Goal: Check status: Check status

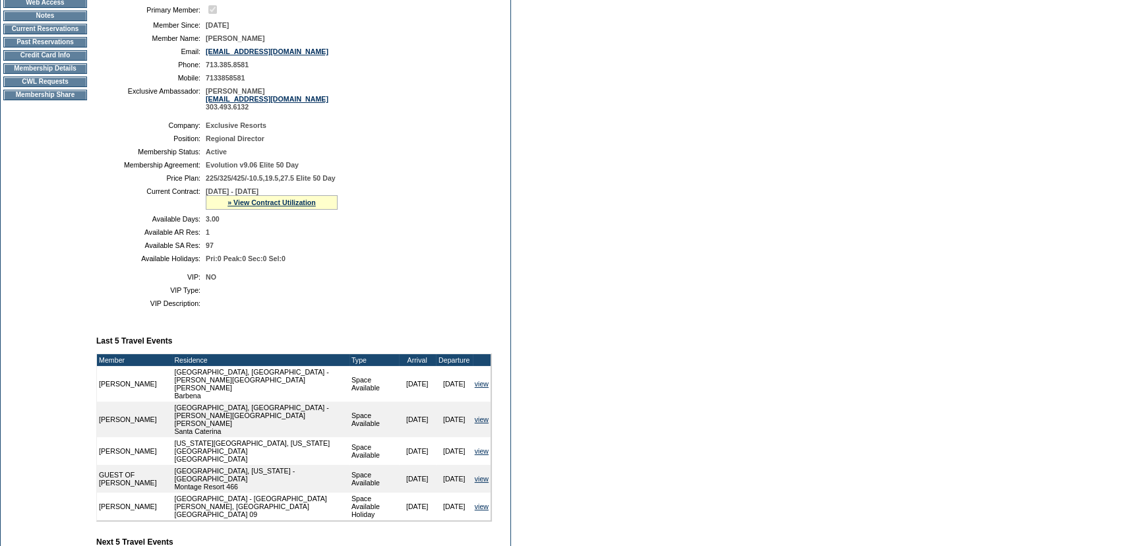
scroll to position [179, 0]
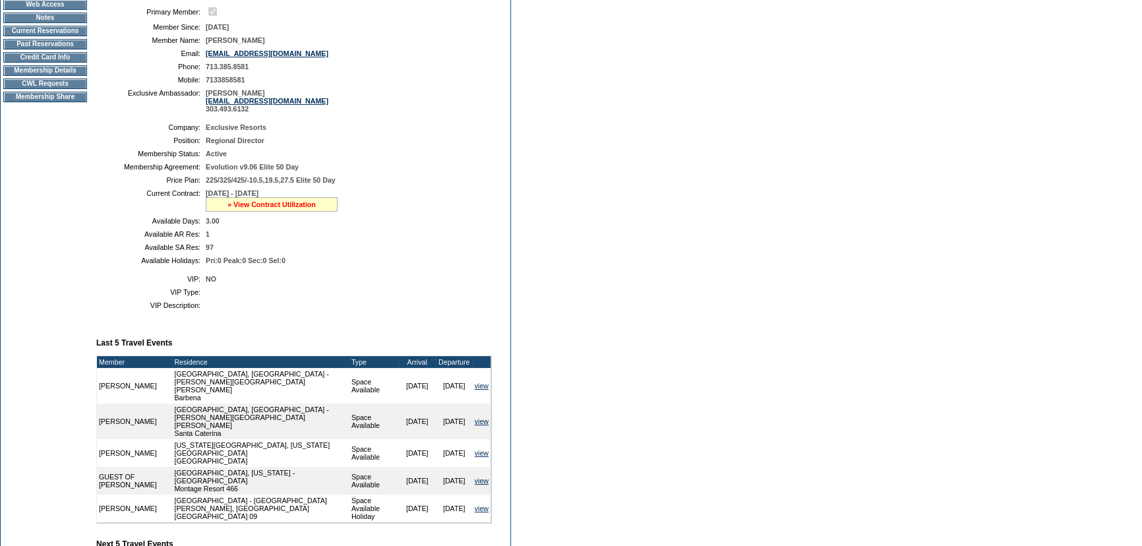
click at [247, 202] on link "» View Contract Utilization" at bounding box center [271, 204] width 88 height 8
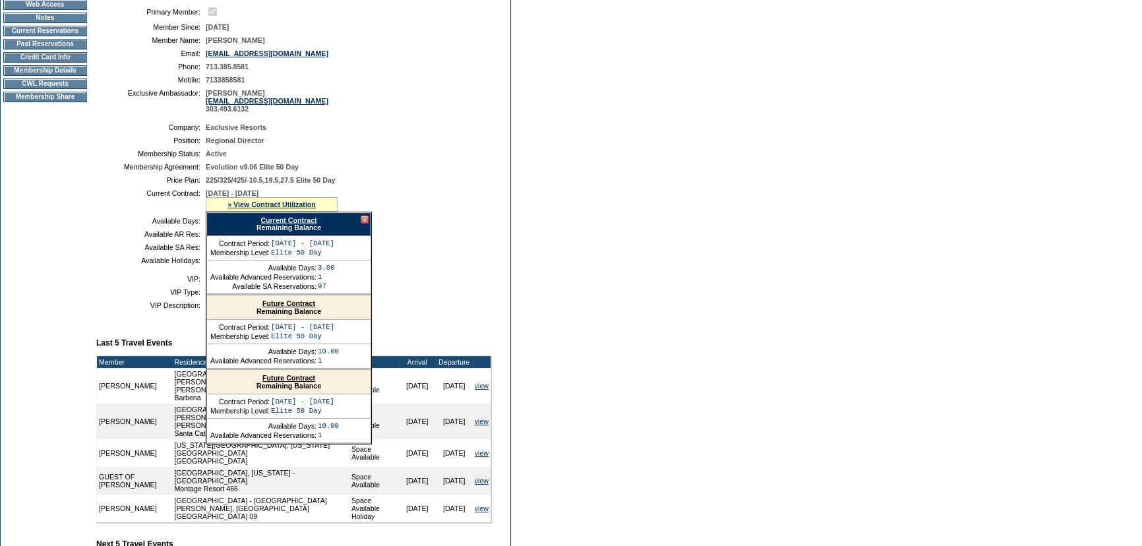
click at [287, 219] on link "Current Contract" at bounding box center [288, 220] width 56 height 8
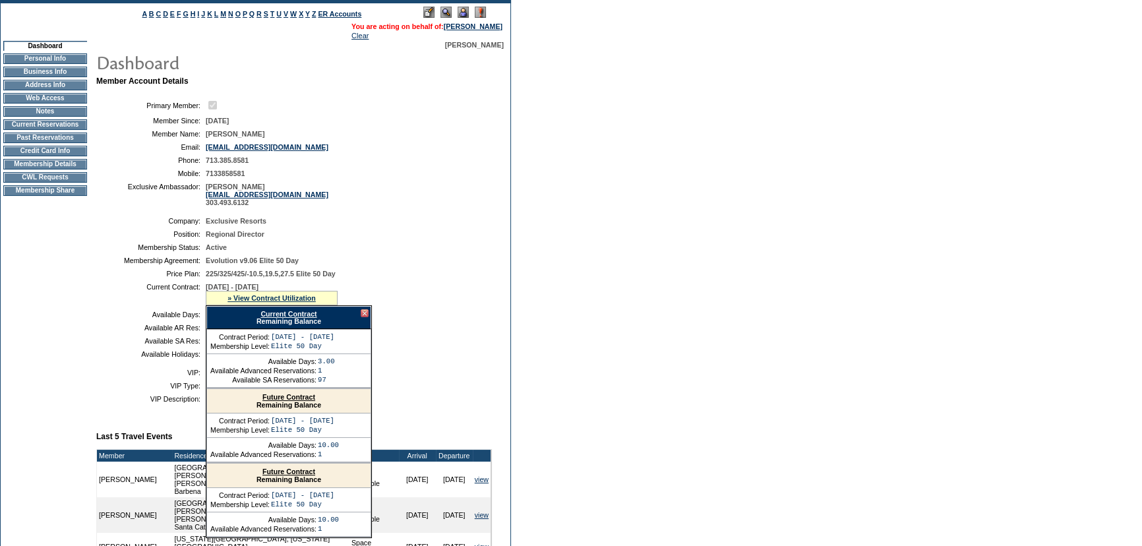
scroll to position [0, 0]
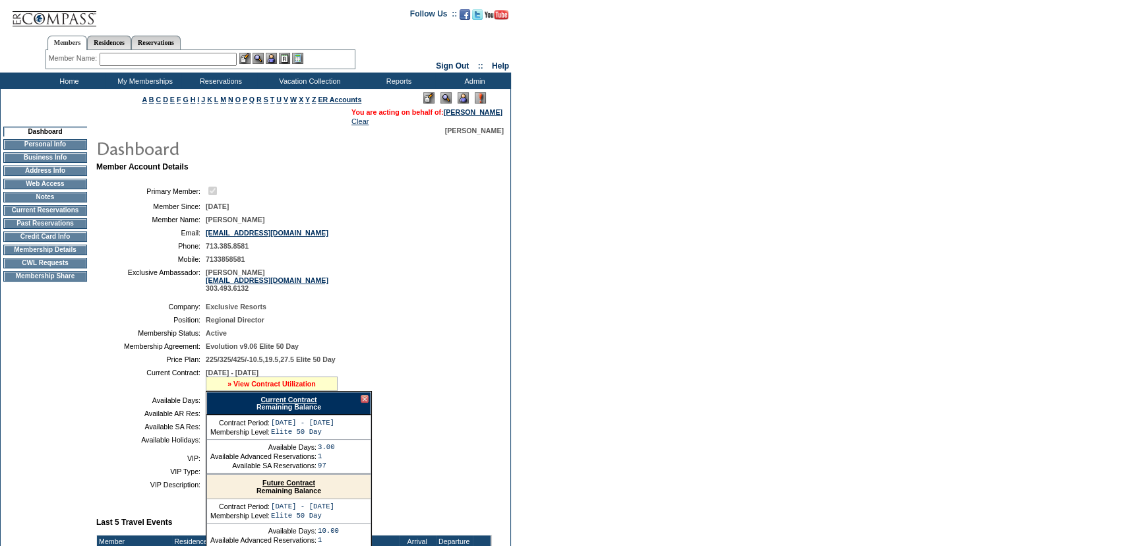
click at [274, 384] on link "» View Contract Utilization" at bounding box center [271, 384] width 88 height 8
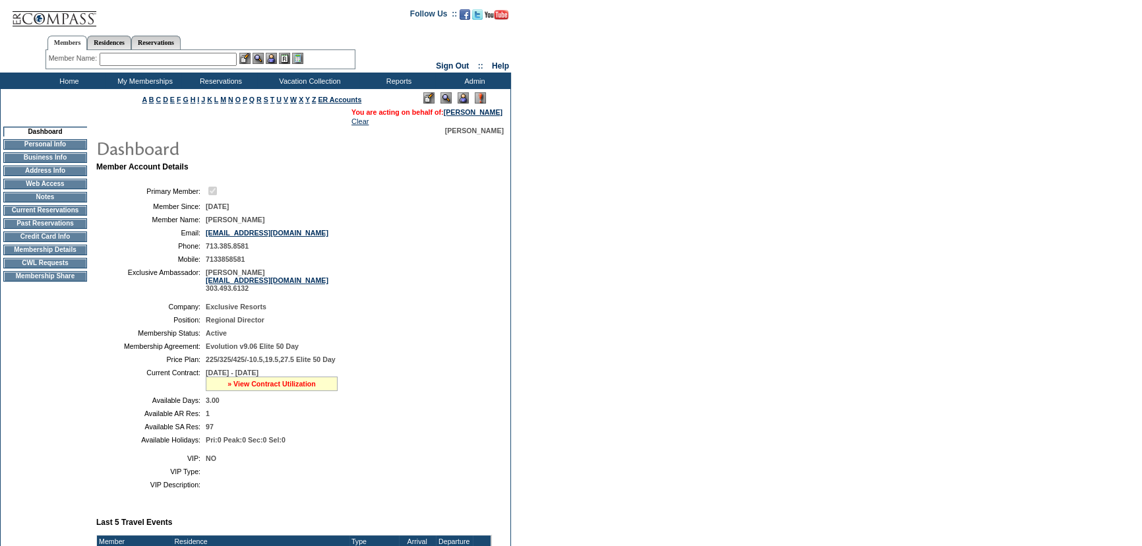
click at [274, 384] on link "» View Contract Utilization" at bounding box center [271, 384] width 88 height 8
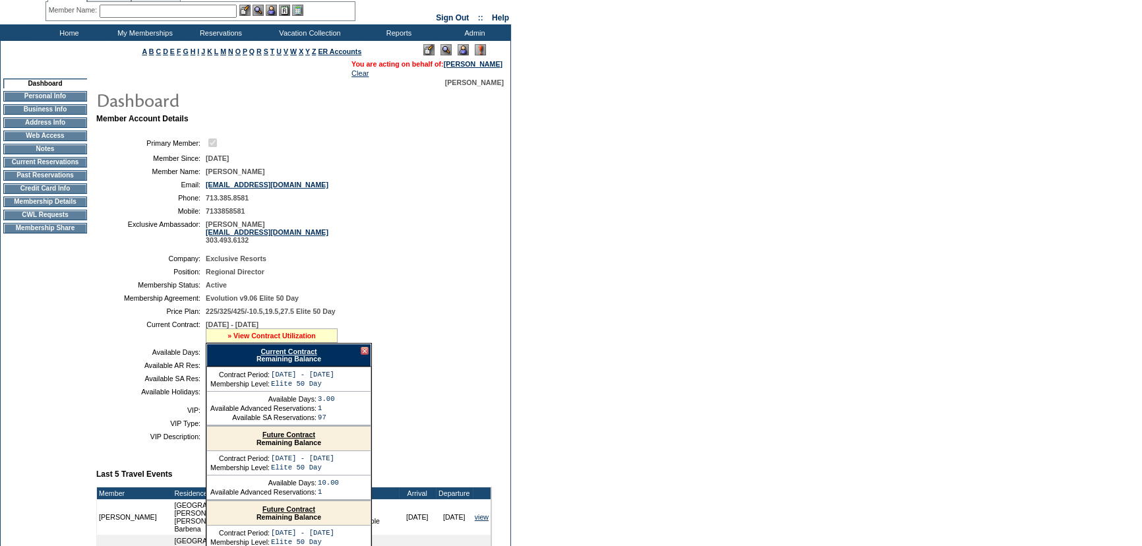
scroll to position [119, 0]
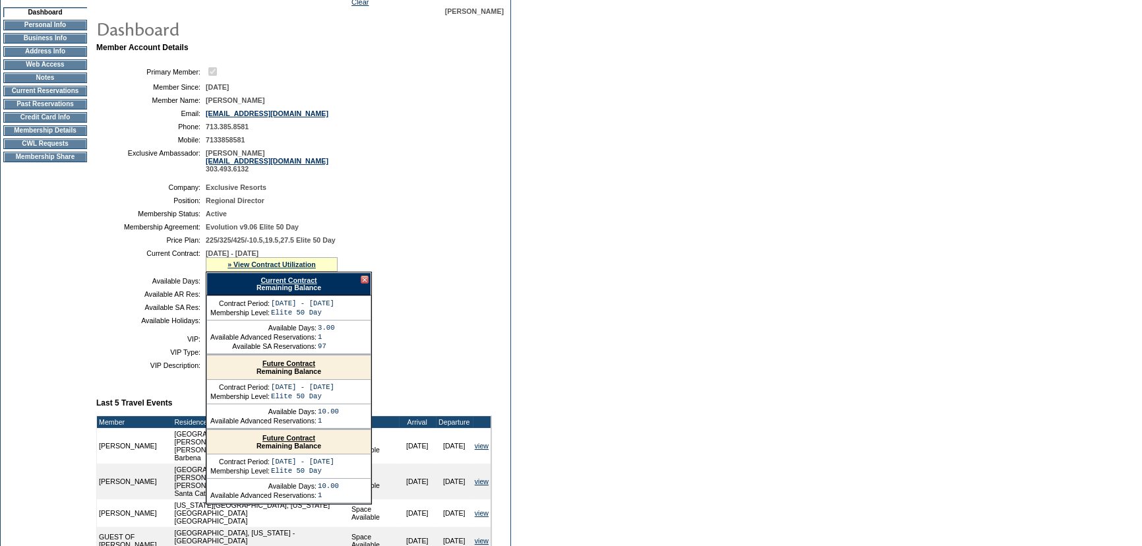
click at [291, 283] on link "Current Contract" at bounding box center [288, 280] width 56 height 8
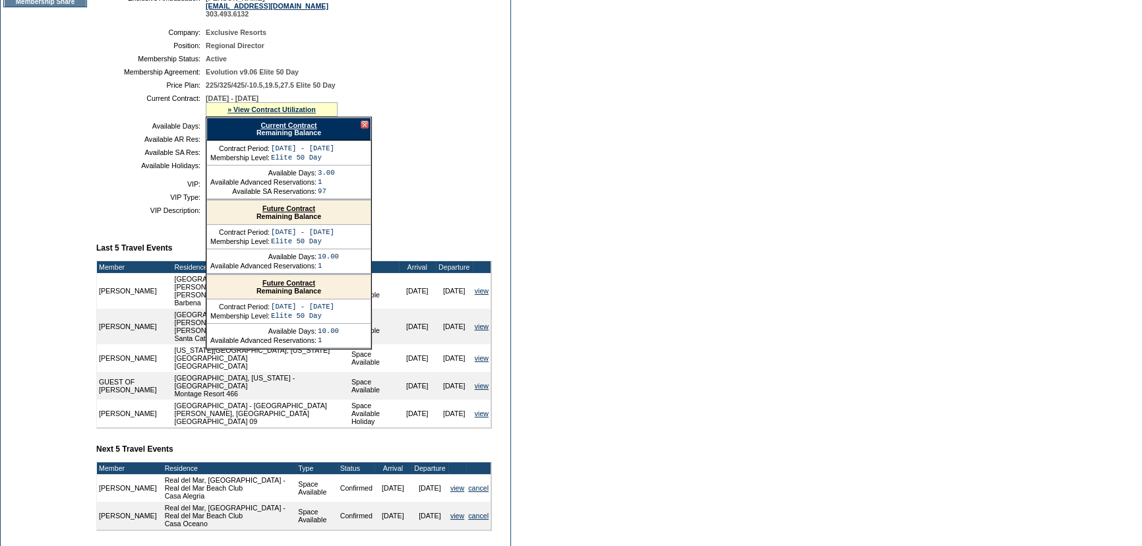
scroll to position [299, 0]
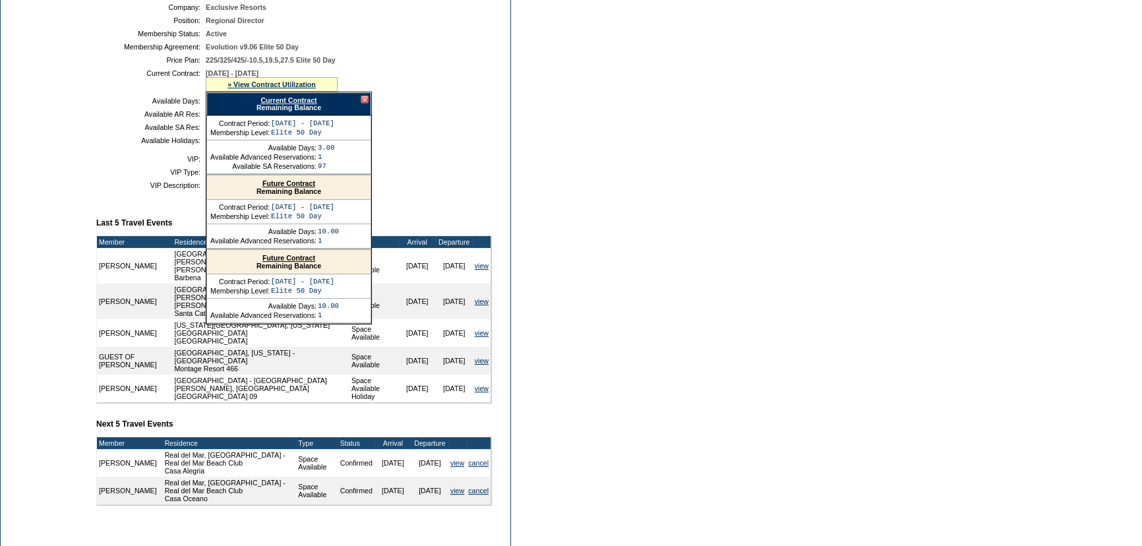
click at [363, 103] on div at bounding box center [365, 100] width 8 height 8
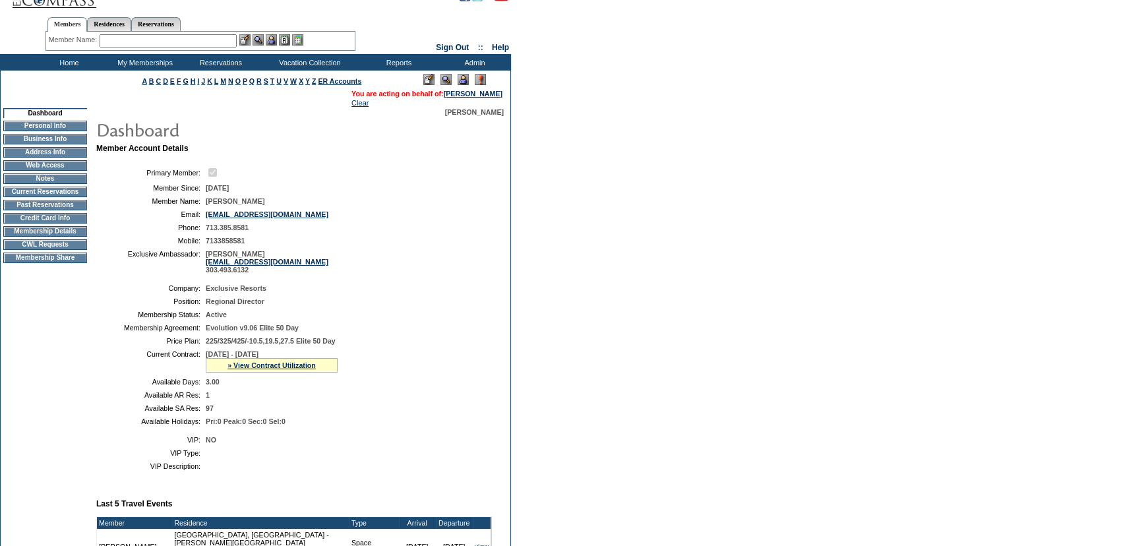
scroll to position [0, 0]
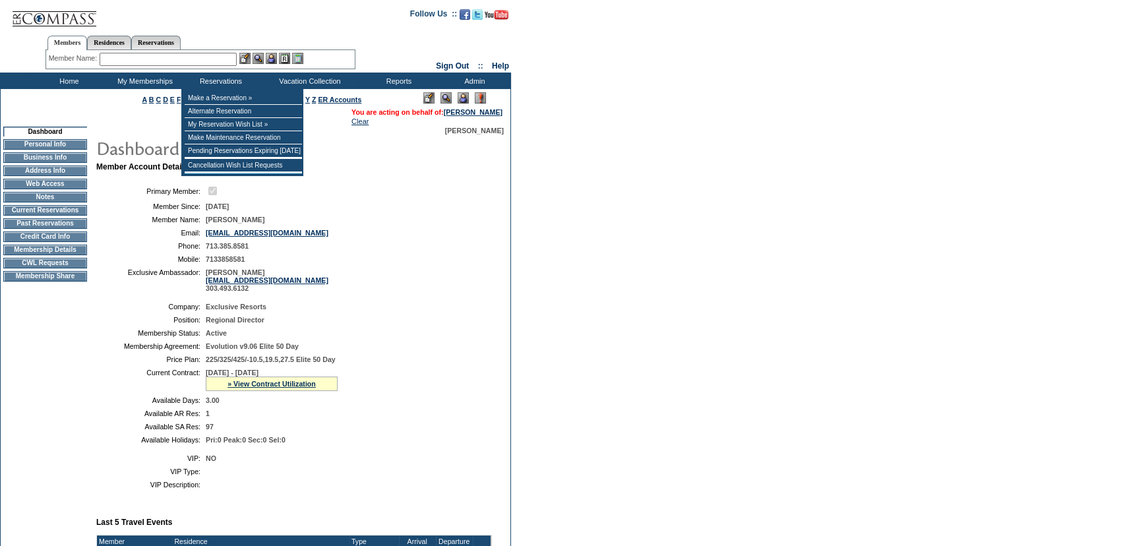
click at [218, 61] on input "text" at bounding box center [168, 59] width 137 height 13
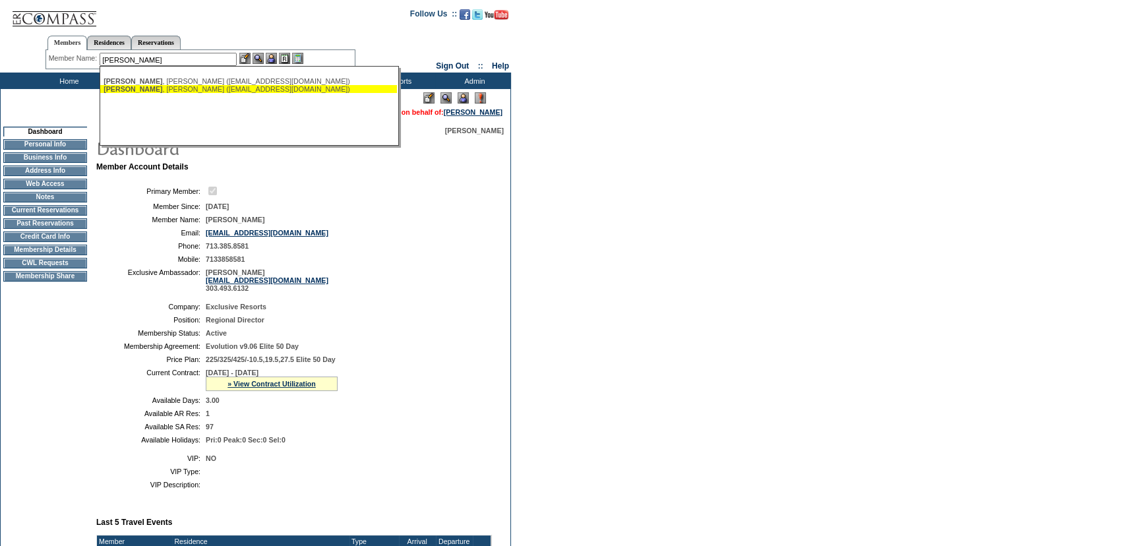
click at [204, 87] on div "[PERSON_NAME] ([EMAIL_ADDRESS][DOMAIN_NAME])" at bounding box center [248, 89] width 290 height 8
type input "[PERSON_NAME] ([EMAIL_ADDRESS][DOMAIN_NAME])"
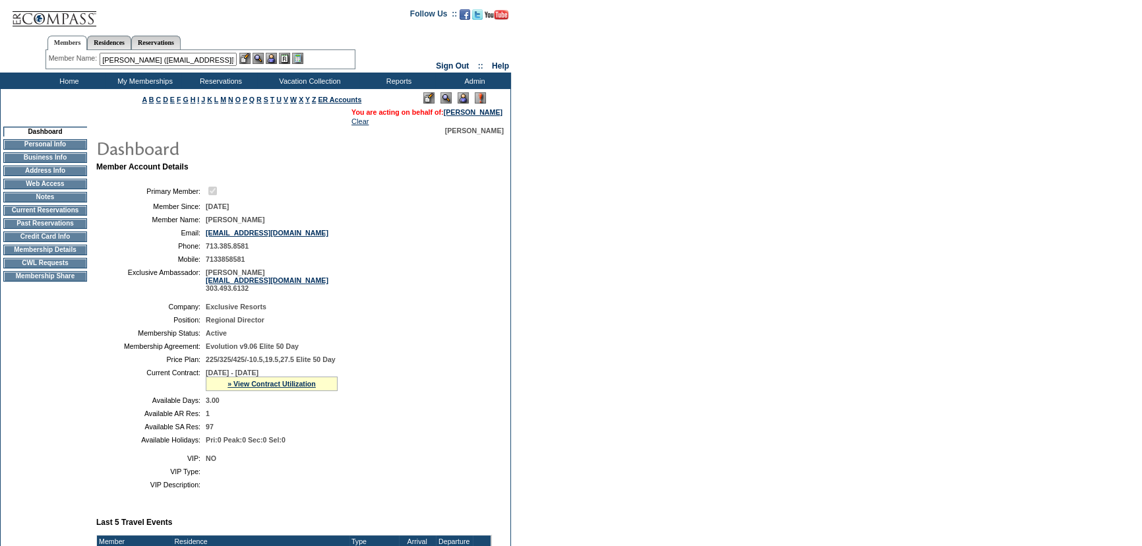
click at [276, 53] on img at bounding box center [271, 58] width 11 height 11
click at [263, 53] on img at bounding box center [257, 58] width 11 height 11
